Goal: Task Accomplishment & Management: Complete application form

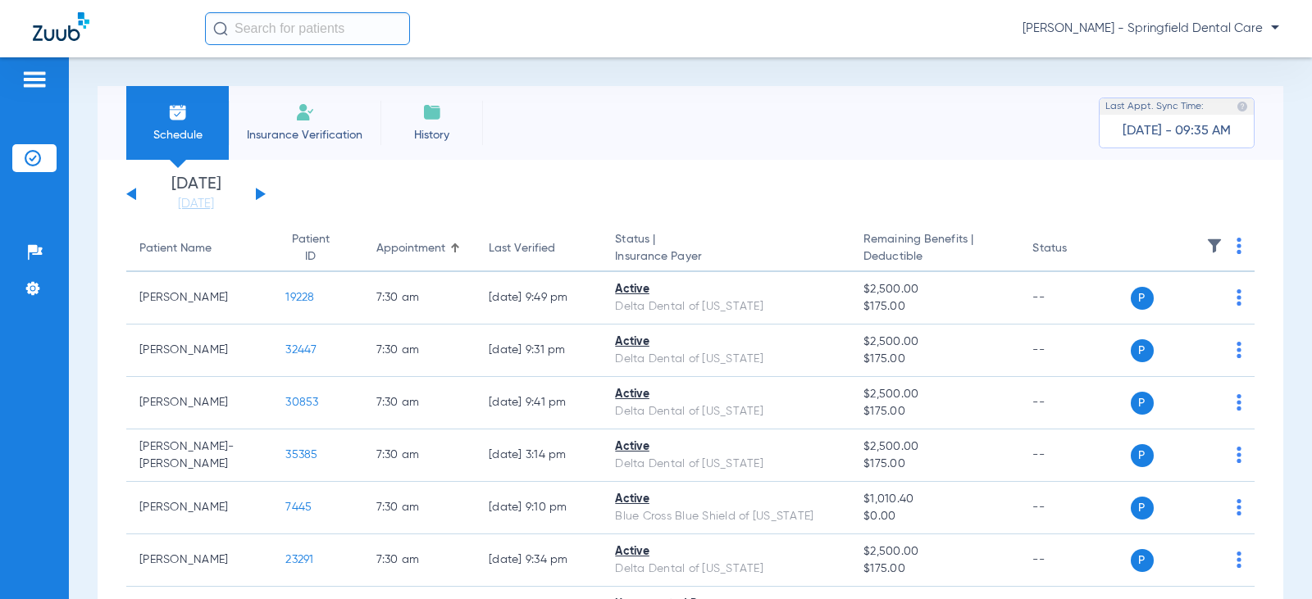
click at [308, 132] on span "Insurance Verification" at bounding box center [304, 135] width 127 height 16
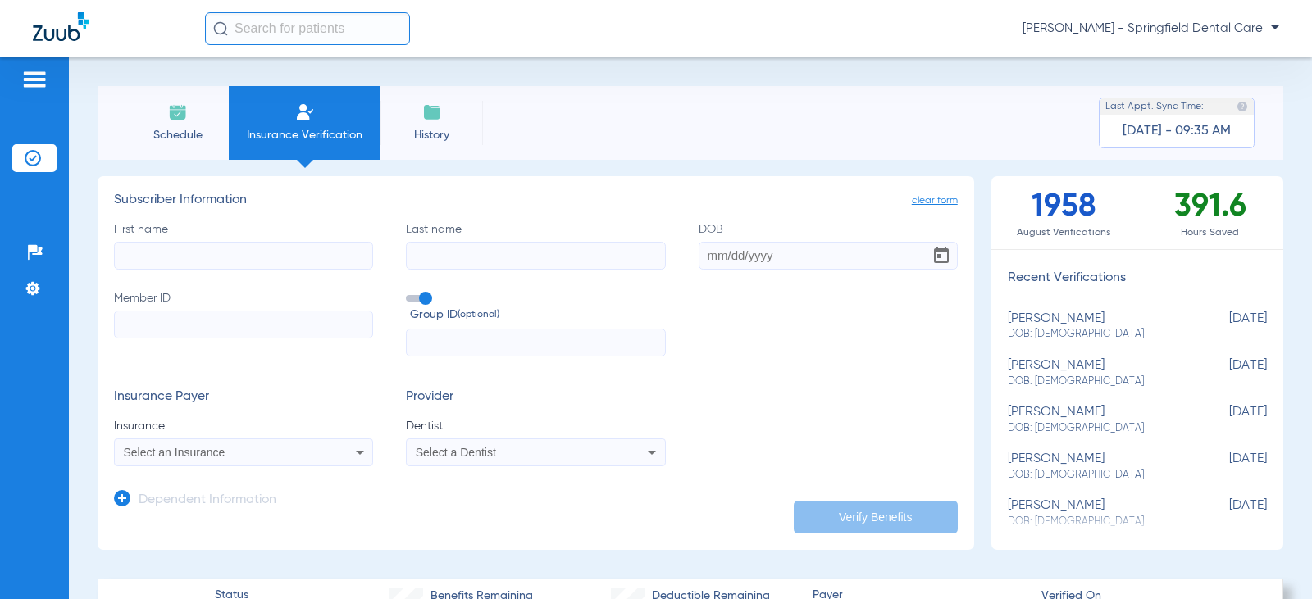
click at [225, 254] on input "First name" at bounding box center [243, 256] width 259 height 28
type input "[PERSON_NAME]"
type input "Viotto"
click at [702, 258] on input "DOB" at bounding box center [828, 256] width 259 height 28
click at [710, 252] on input "DOB Required" at bounding box center [828, 256] width 259 height 28
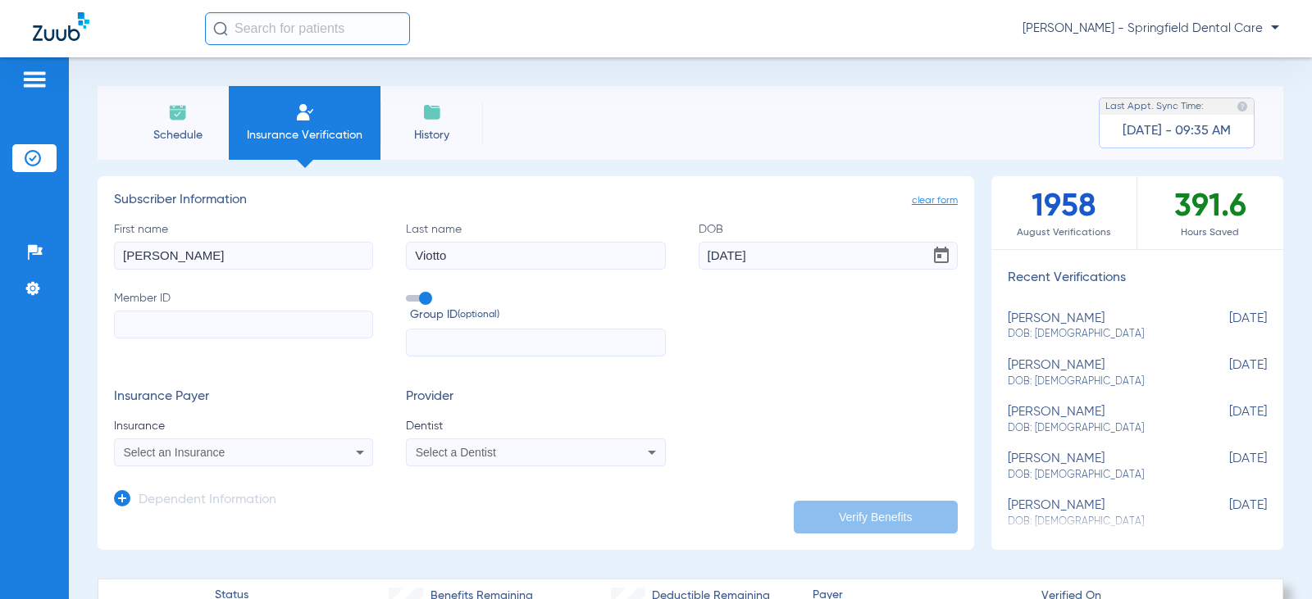
type input "[DATE]"
drag, startPoint x: 798, startPoint y: 256, endPoint x: 637, endPoint y: 265, distance: 161.0
click at [642, 263] on div "First name [PERSON_NAME] Last name [PERSON_NAME] [DEMOGRAPHIC_DATA] Member ID G…" at bounding box center [536, 289] width 844 height 136
drag, startPoint x: 253, startPoint y: 262, endPoint x: -103, endPoint y: 276, distance: 356.2
click at [0, 276] on html "[PERSON_NAME] - Springfield Dental Care Patients Insurance Verification Setup H…" at bounding box center [656, 299] width 1312 height 599
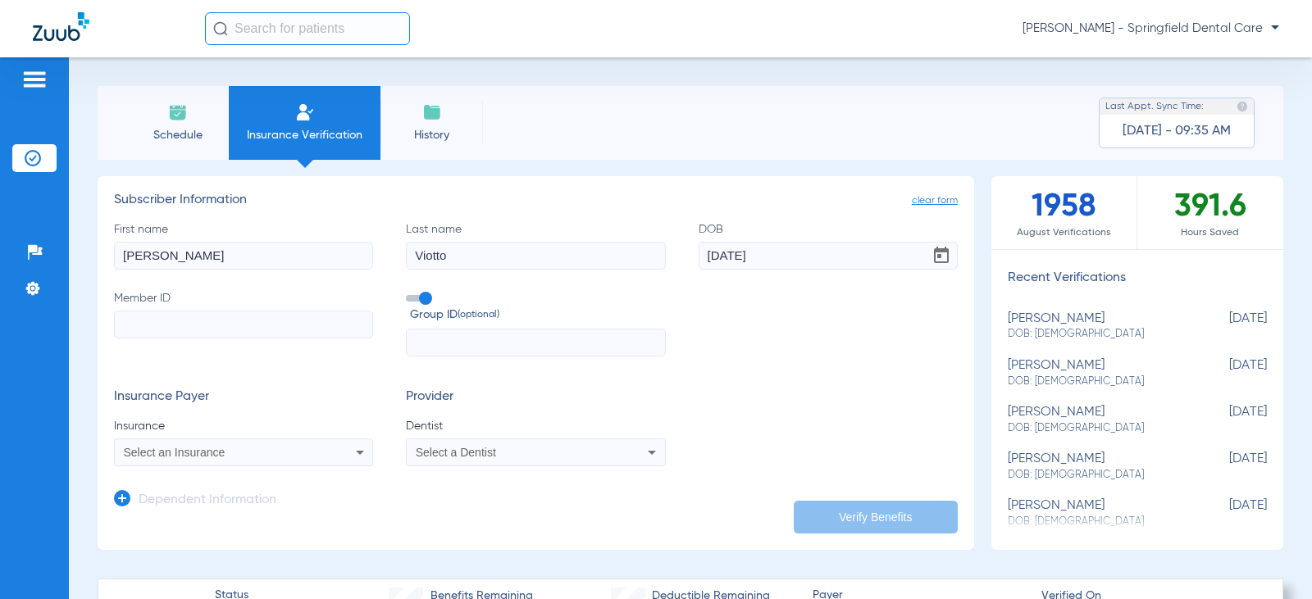
type input "[PERSON_NAME]"
click at [216, 317] on input "Member ID" at bounding box center [243, 325] width 259 height 28
click at [209, 333] on input "Member ID Required" at bounding box center [243, 325] width 259 height 28
paste input "f57574212"
type input "f57574212"
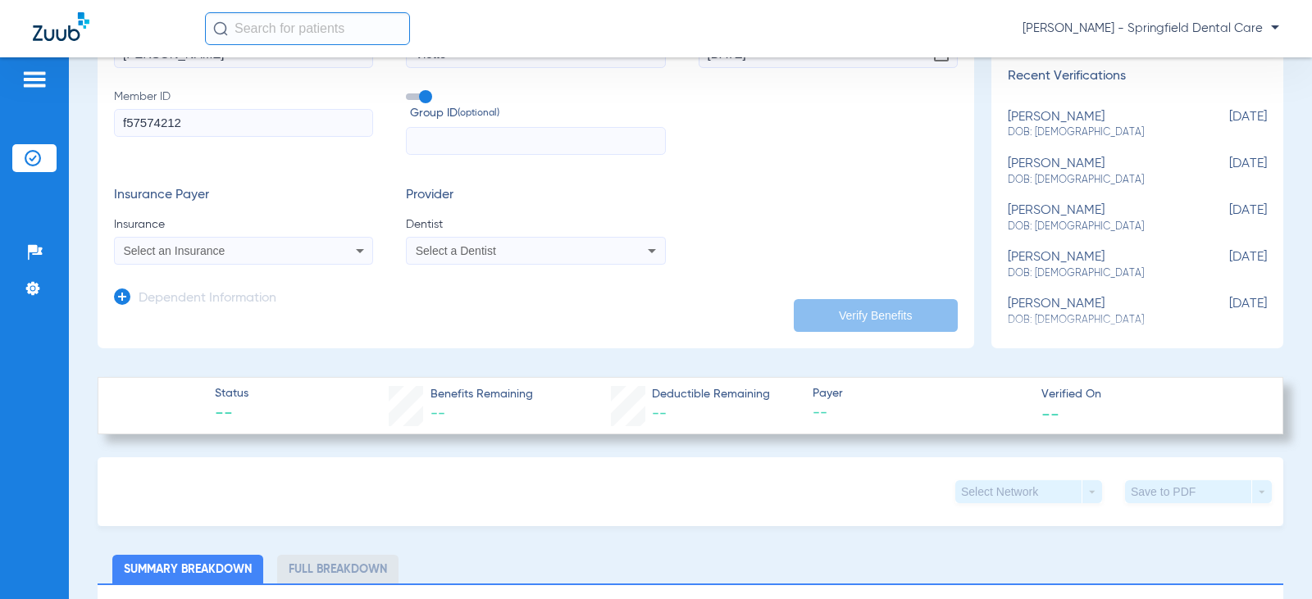
scroll to position [246, 0]
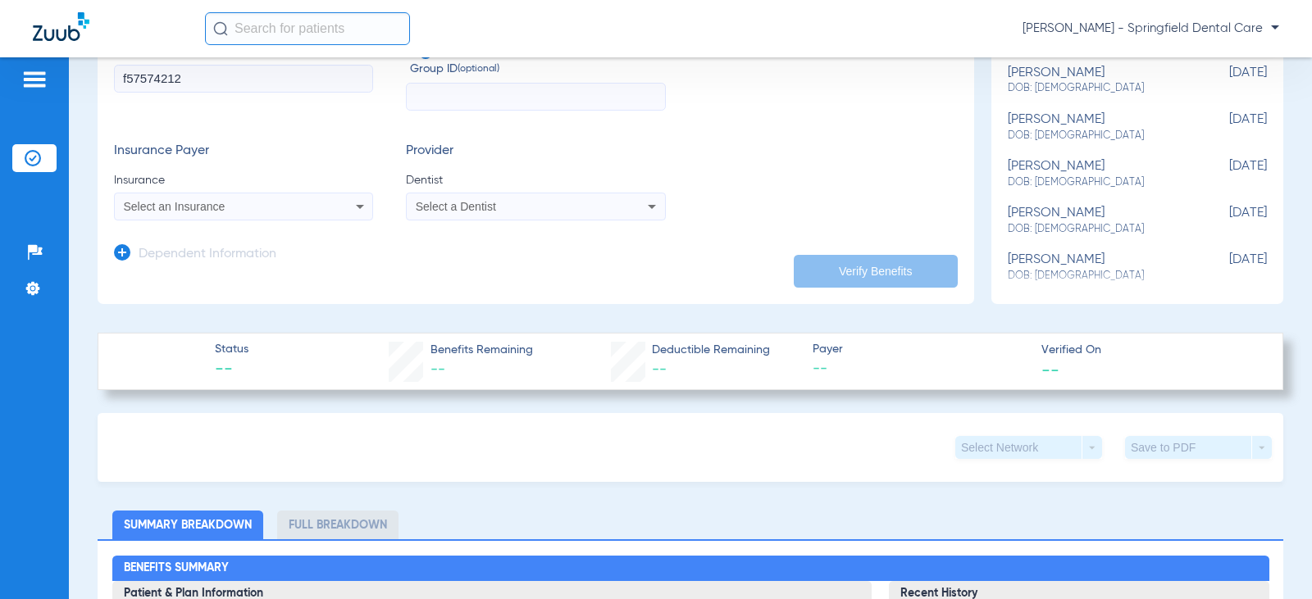
click at [234, 207] on div "Select an Insurance" at bounding box center [220, 206] width 193 height 11
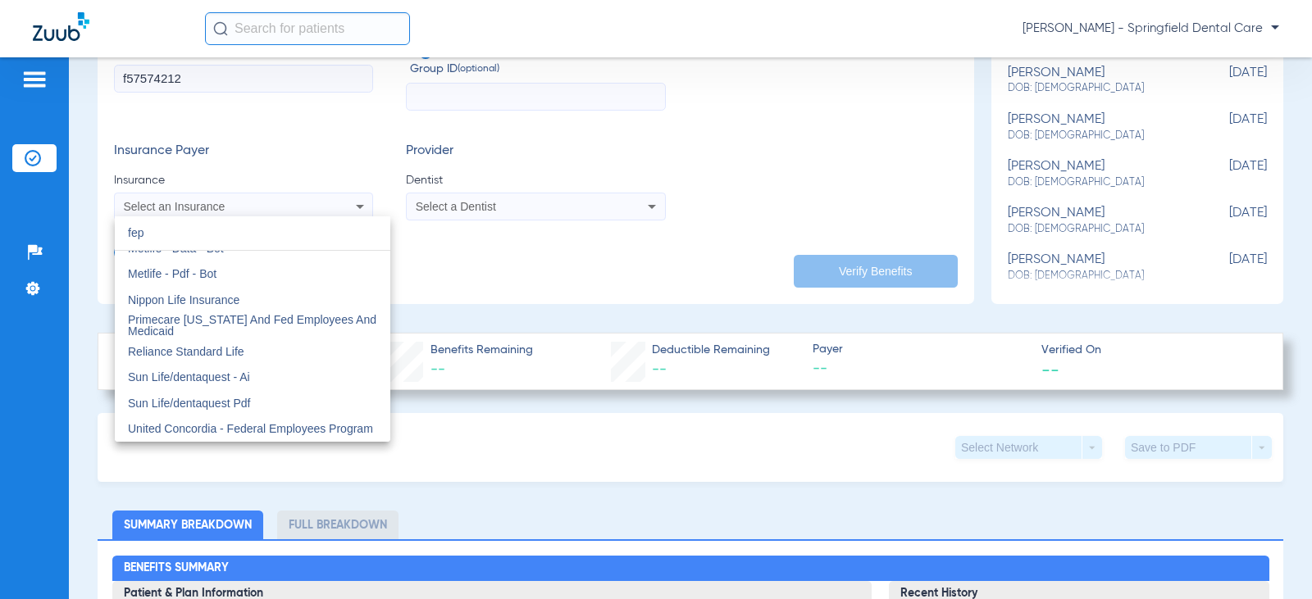
scroll to position [0, 0]
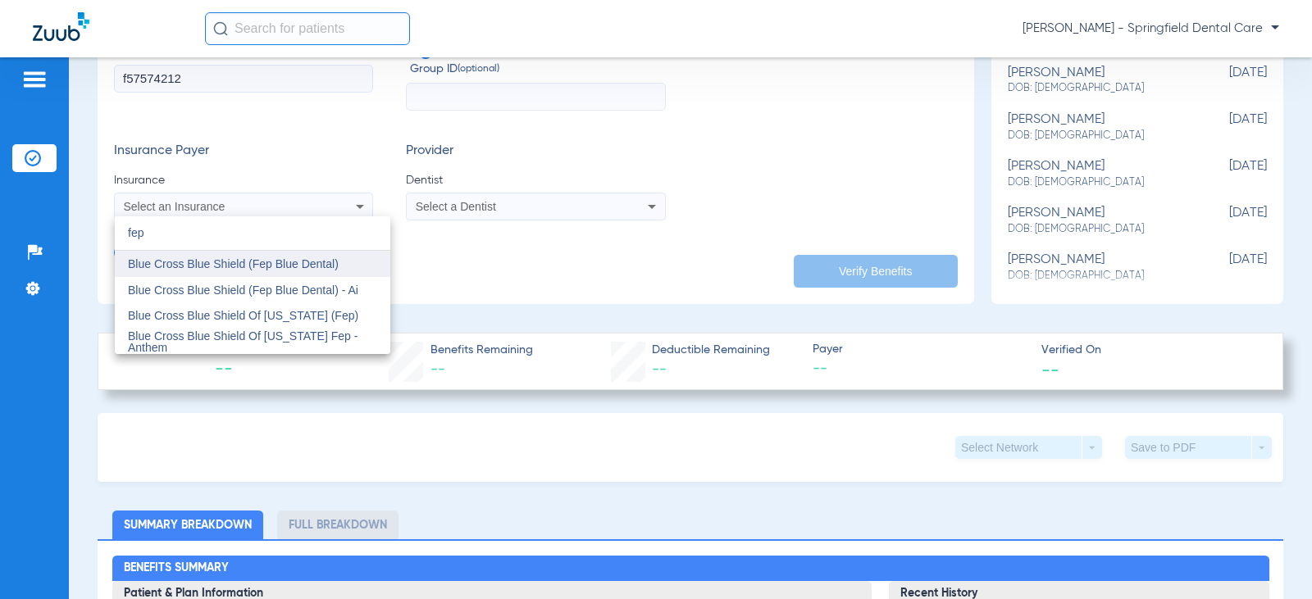
type input "fep"
click at [334, 268] on span "Blue Cross Blue Shield (Fep Blue Dental)" at bounding box center [233, 263] width 211 height 13
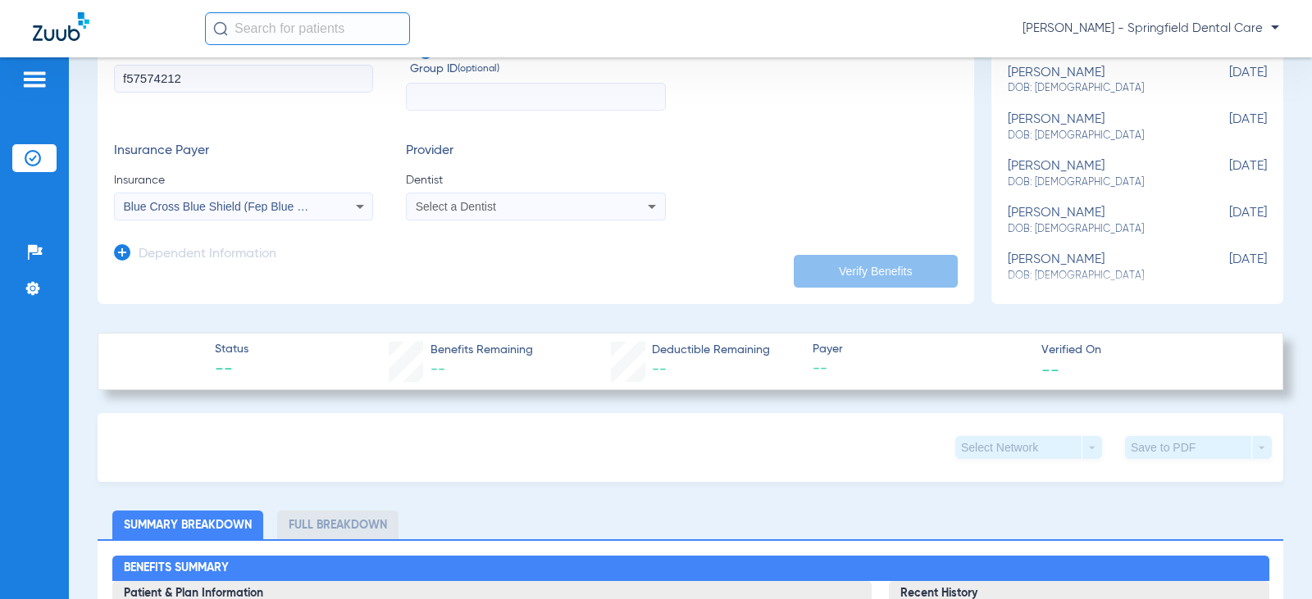
click at [491, 209] on span "Select a Dentist" at bounding box center [456, 206] width 80 height 13
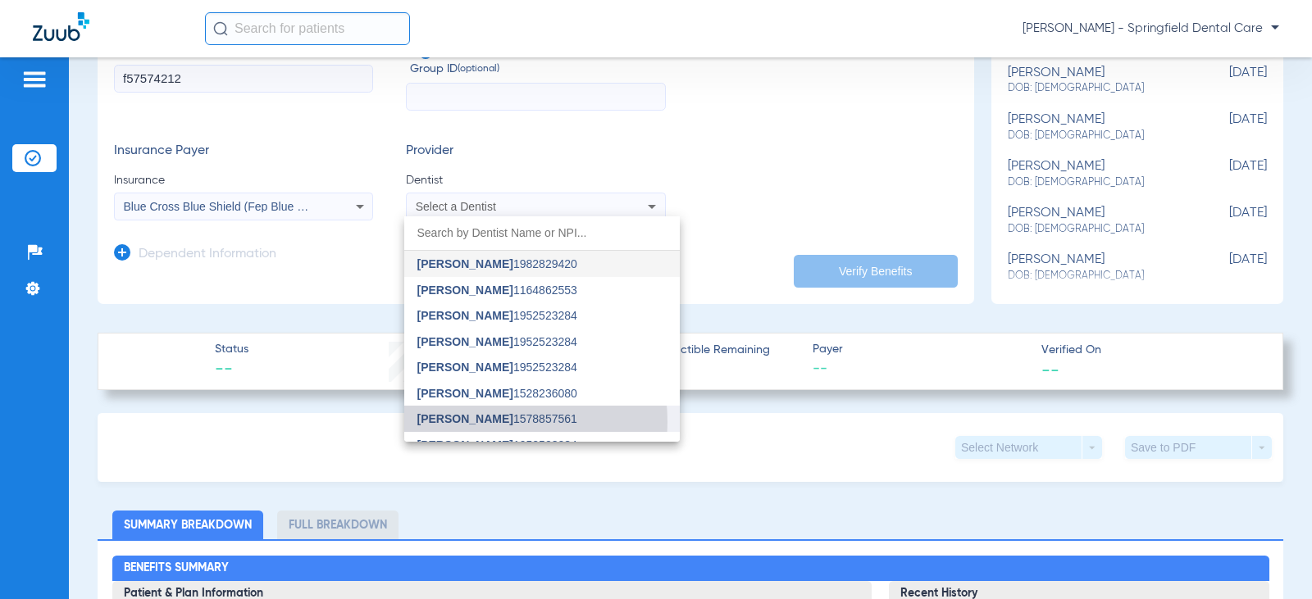
click at [465, 422] on span "[PERSON_NAME]" at bounding box center [465, 418] width 96 height 13
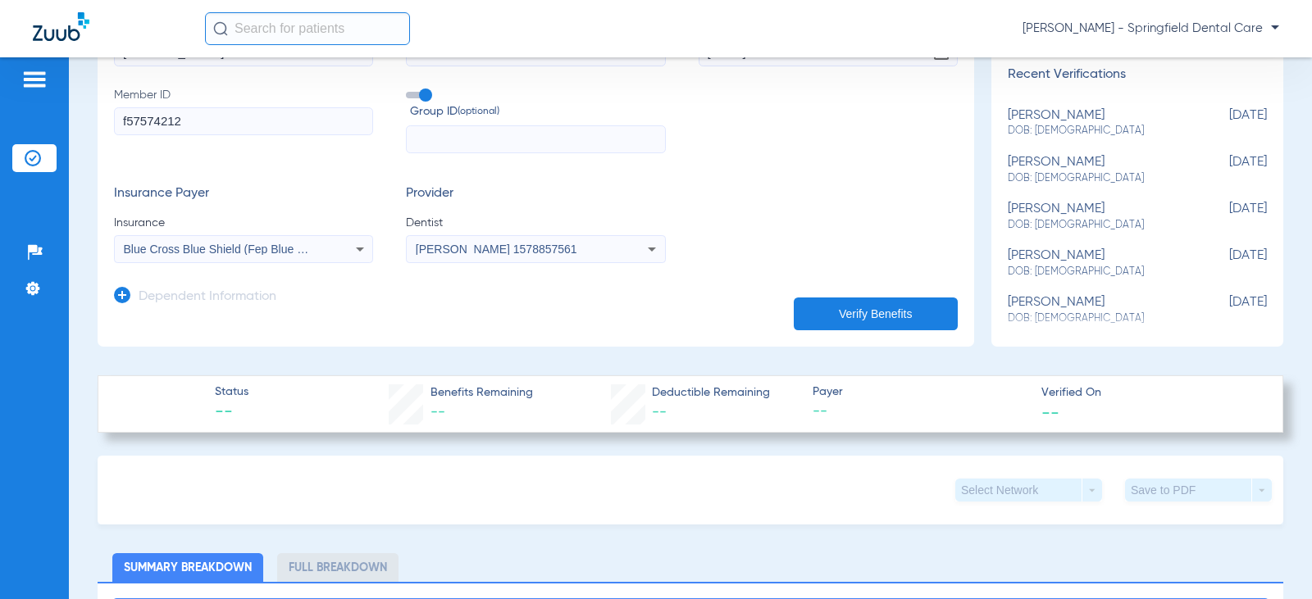
scroll to position [164, 0]
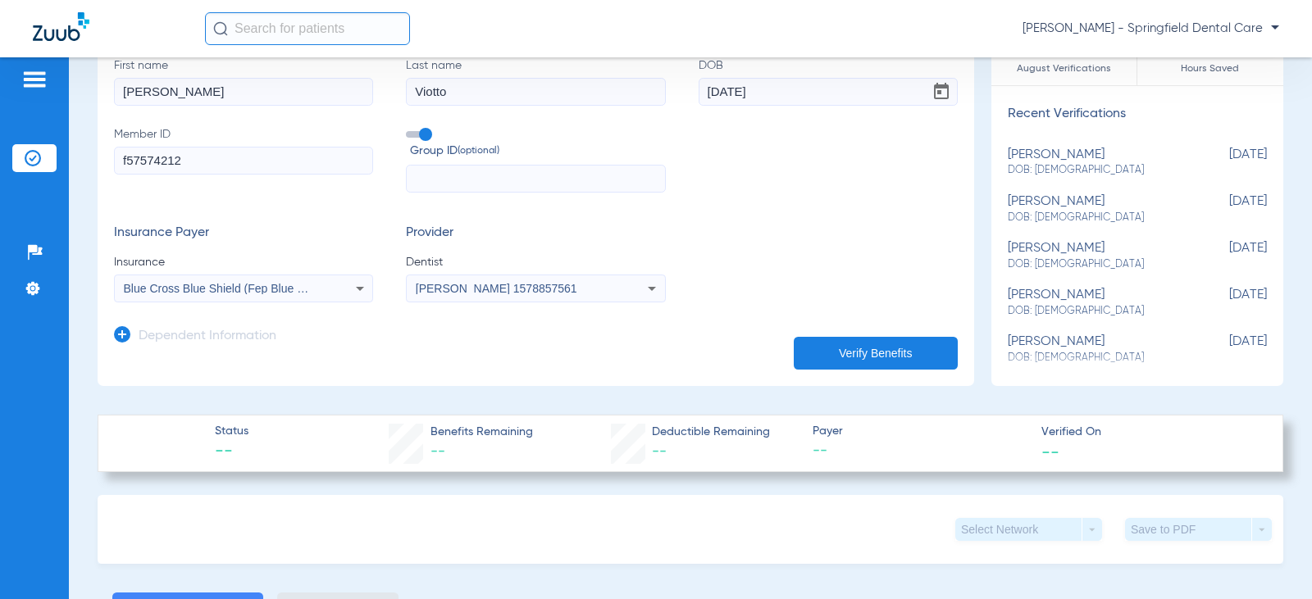
click at [112, 335] on app-manual-verification-form "clear form Subscriber Information First name [PERSON_NAME] Last name [PERSON_NA…" at bounding box center [536, 199] width 877 height 374
click at [122, 334] on icon at bounding box center [122, 334] width 16 height 16
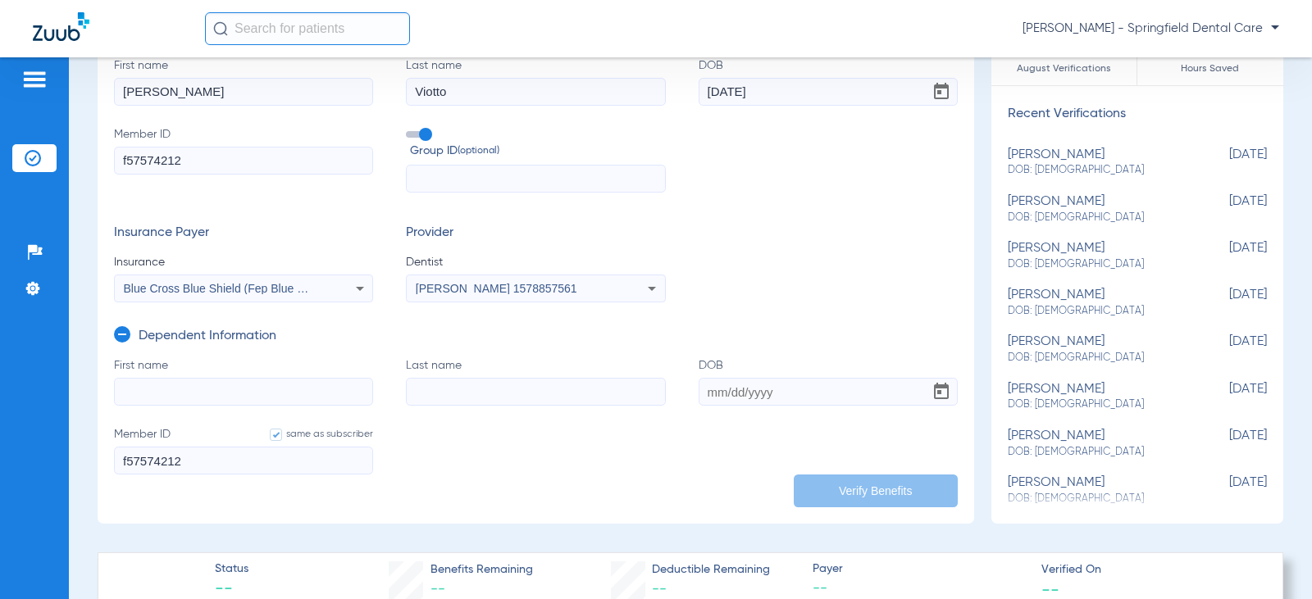
click at [218, 397] on input "First name" at bounding box center [243, 392] width 259 height 28
type input "[PERSON_NAME]"
type input "Viotto"
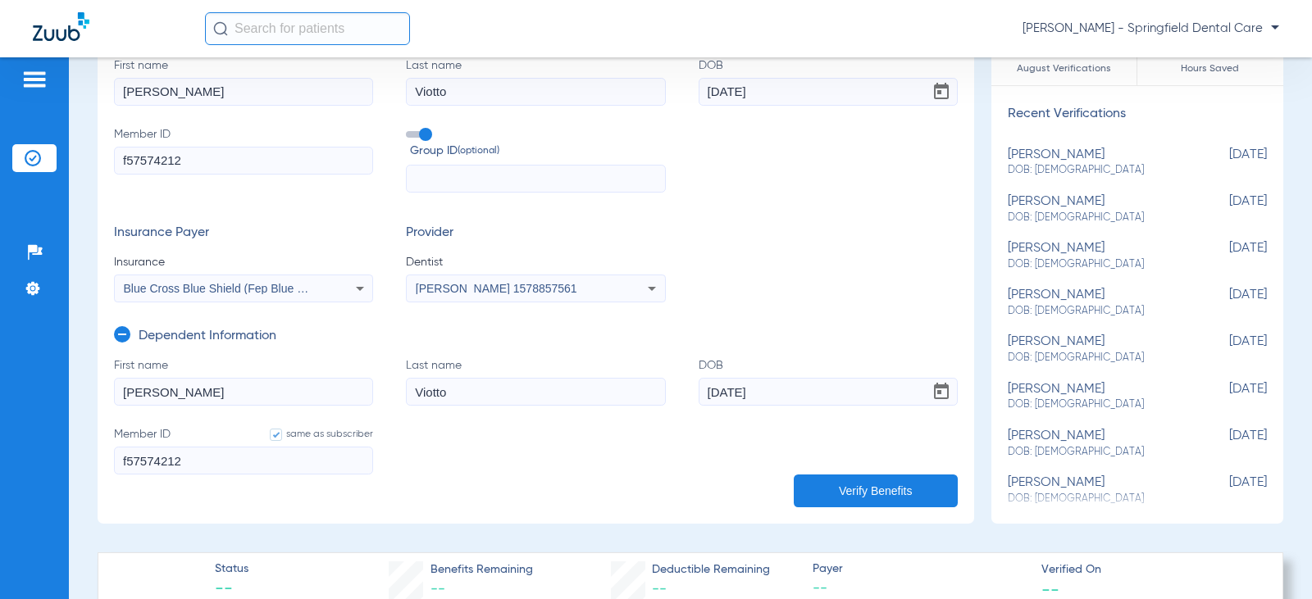
type input "[DATE]"
click at [861, 494] on button "Verify Benefits" at bounding box center [876, 491] width 164 height 33
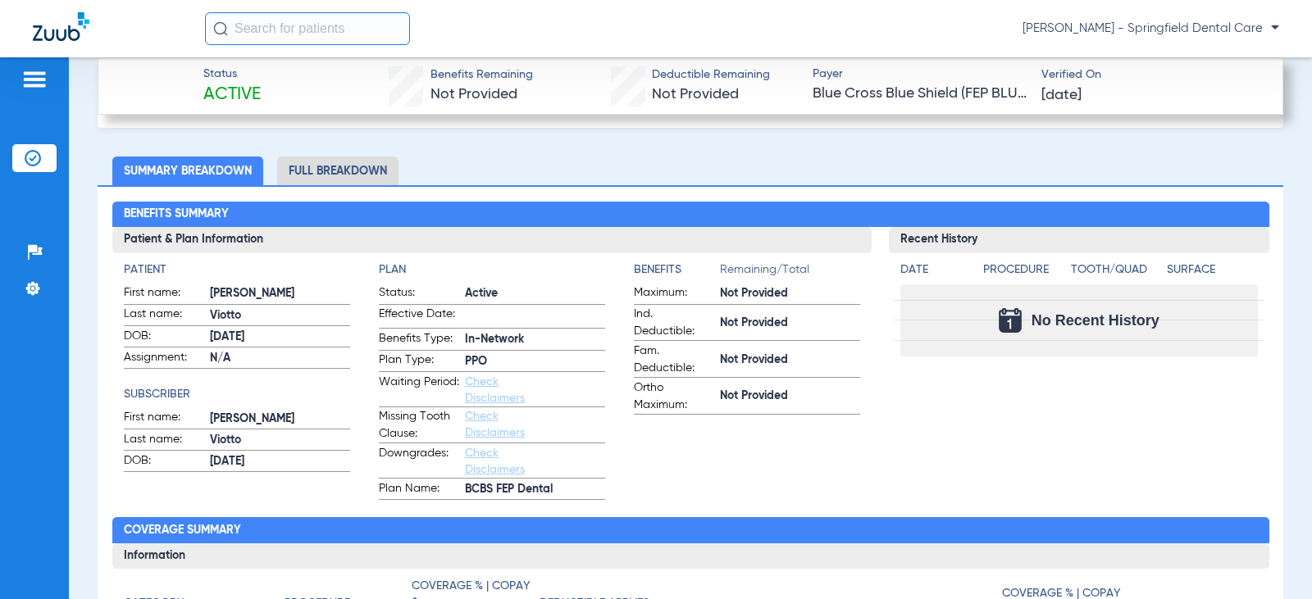
scroll to position [656, 0]
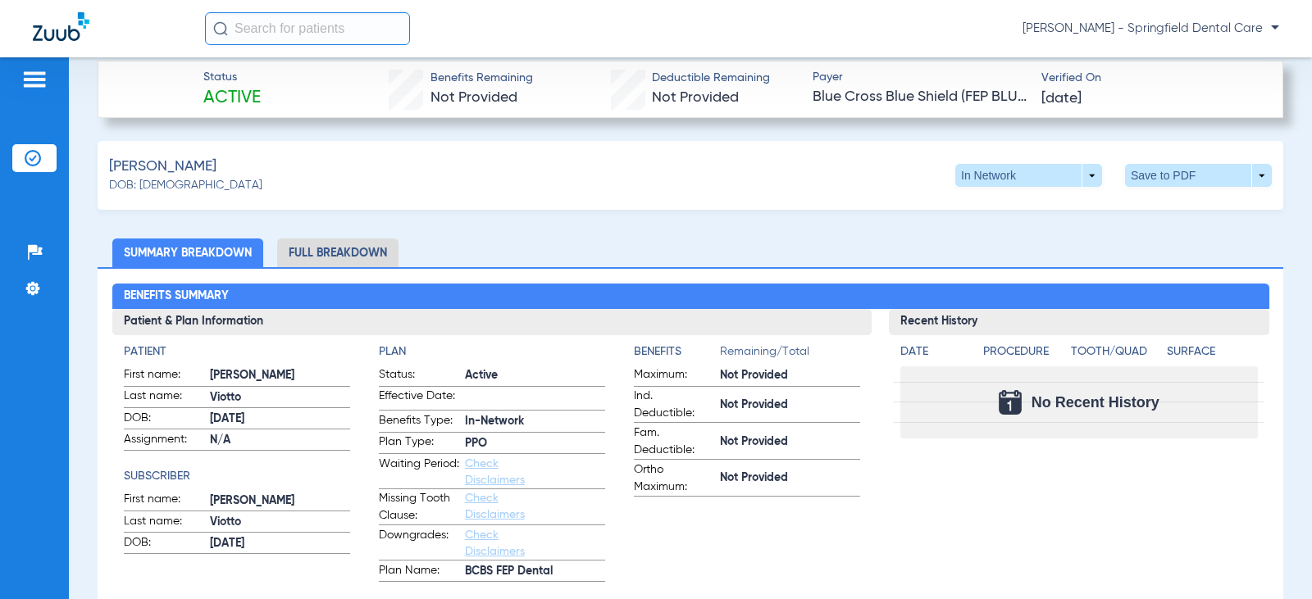
click at [325, 251] on li "Full Breakdown" at bounding box center [337, 253] width 121 height 29
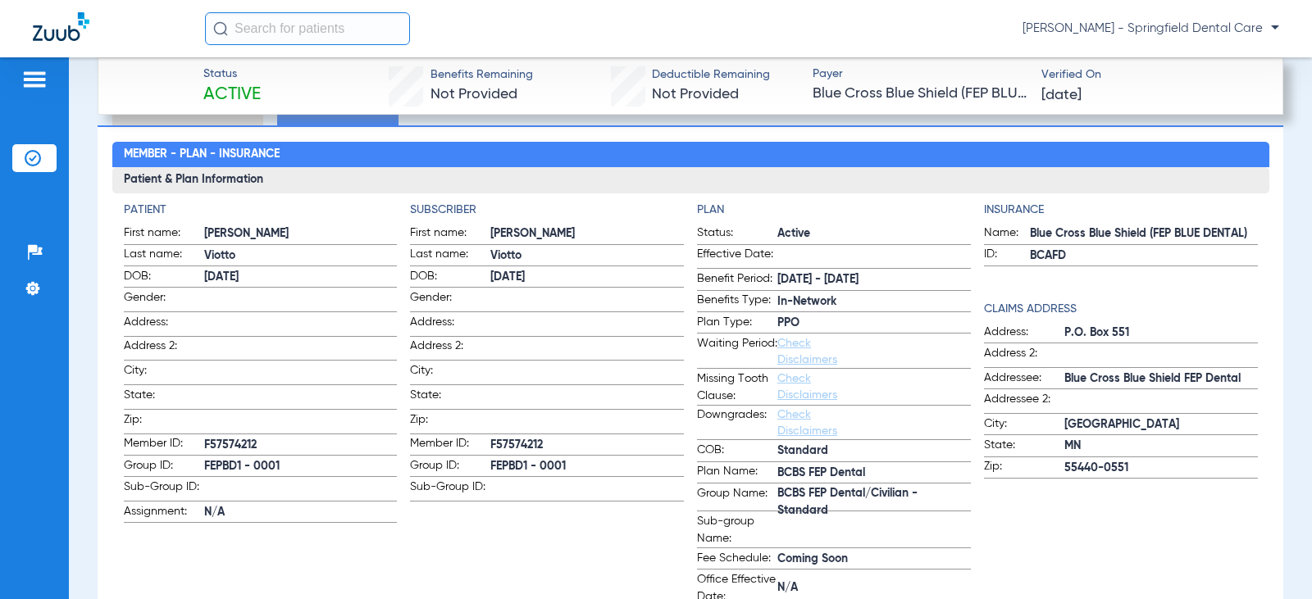
scroll to position [779, 0]
